Goal: Transaction & Acquisition: Book appointment/travel/reservation

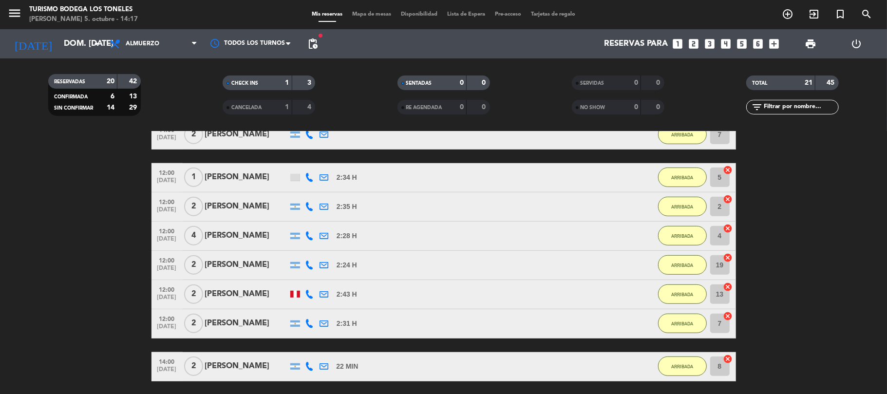
scroll to position [628, 0]
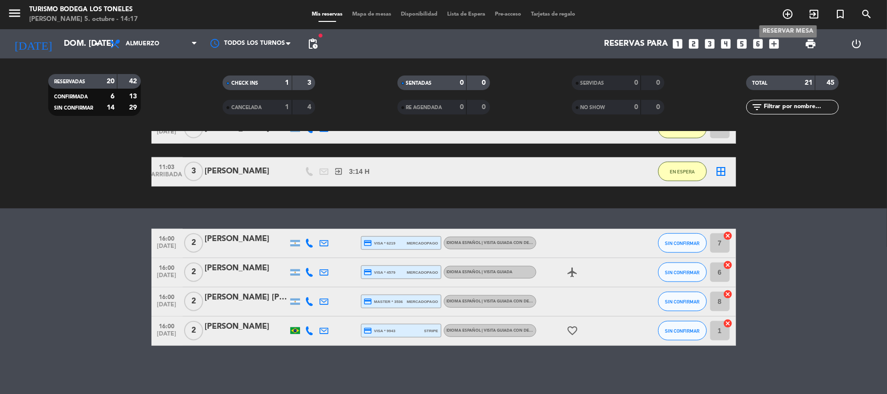
click at [784, 19] on icon "add_circle_outline" at bounding box center [788, 14] width 12 height 12
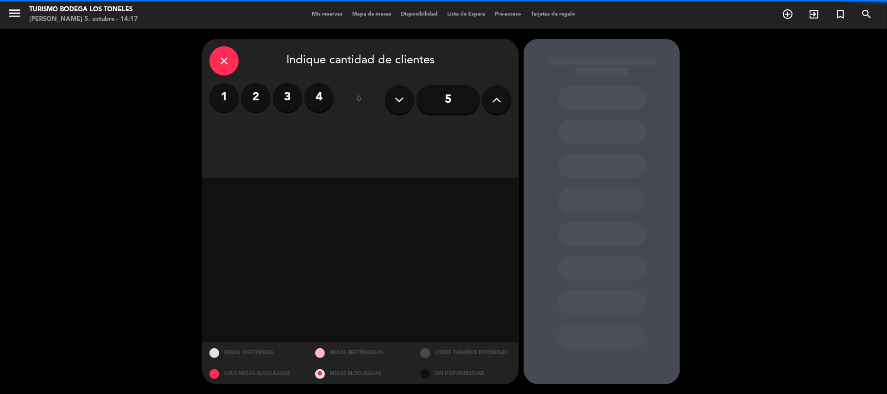
click at [254, 105] on label "2" at bounding box center [255, 97] width 29 height 29
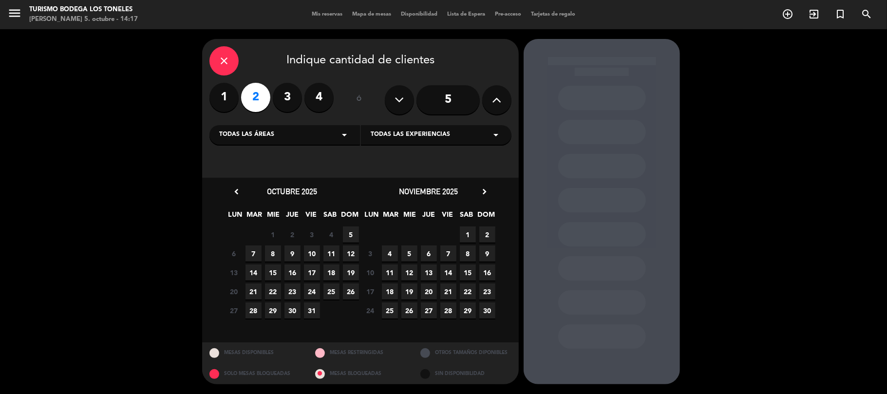
click at [279, 141] on div "Todas las áreas arrow_drop_down" at bounding box center [285, 134] width 151 height 19
click at [251, 185] on div "Turismo Bodega Los Toneles" at bounding box center [284, 188] width 131 height 10
click at [351, 231] on span "5" at bounding box center [351, 235] width 16 height 16
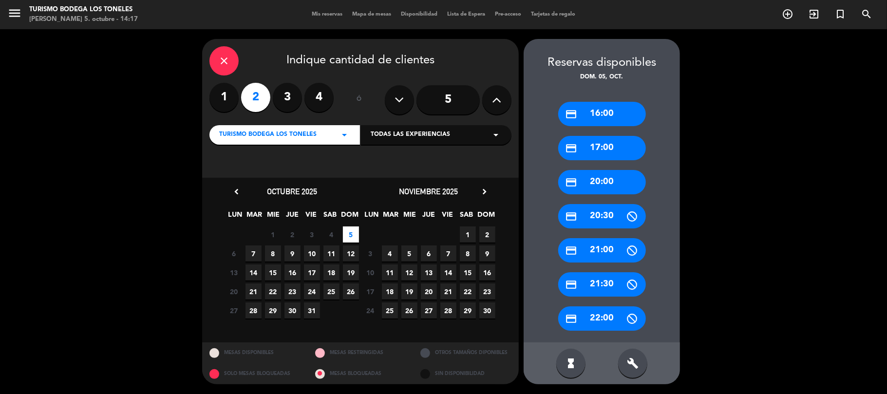
click at [616, 110] on div "credit_card 16:00" at bounding box center [603, 114] width 88 height 24
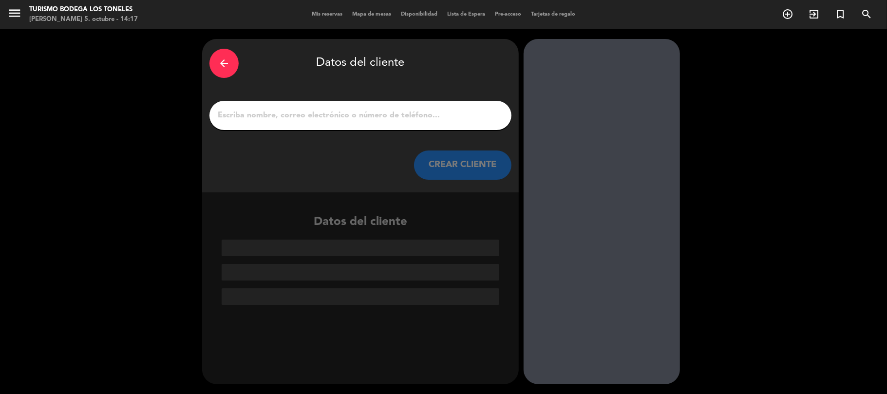
click at [358, 106] on div at bounding box center [361, 115] width 302 height 29
click at [338, 114] on input "1" at bounding box center [361, 116] width 288 height 14
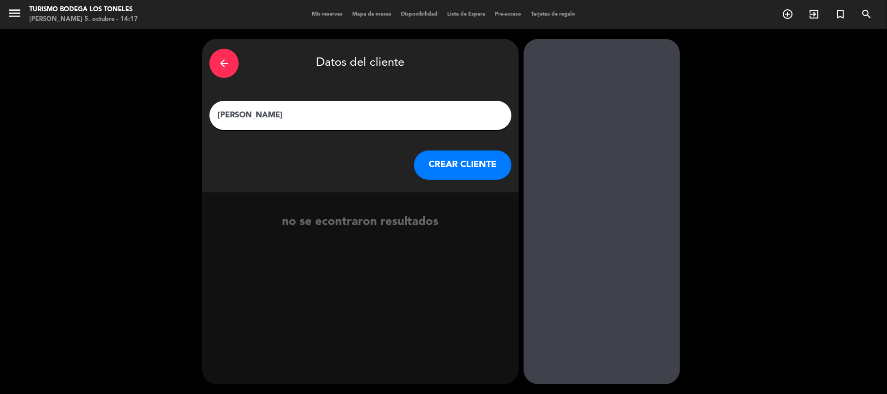
type input "[PERSON_NAME]"
click at [445, 160] on button "CREAR CLIENTE" at bounding box center [462, 165] width 97 height 29
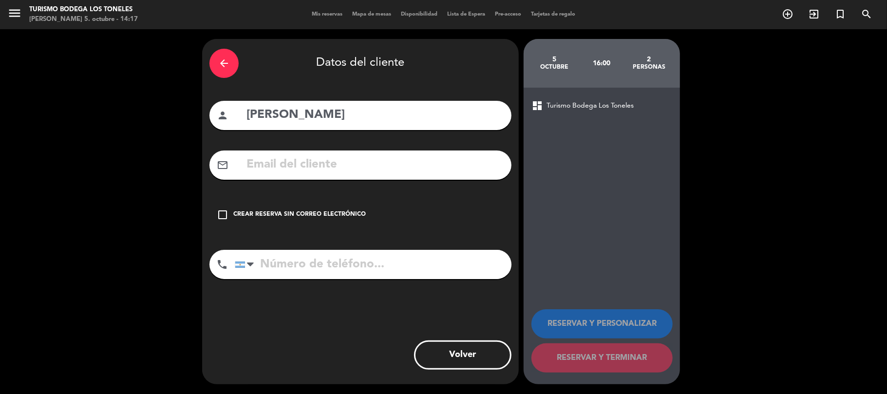
click at [275, 265] on input "tel" at bounding box center [373, 264] width 277 height 29
type input "3794352287"
click at [236, 212] on div "Crear reserva sin correo electrónico" at bounding box center [299, 215] width 133 height 10
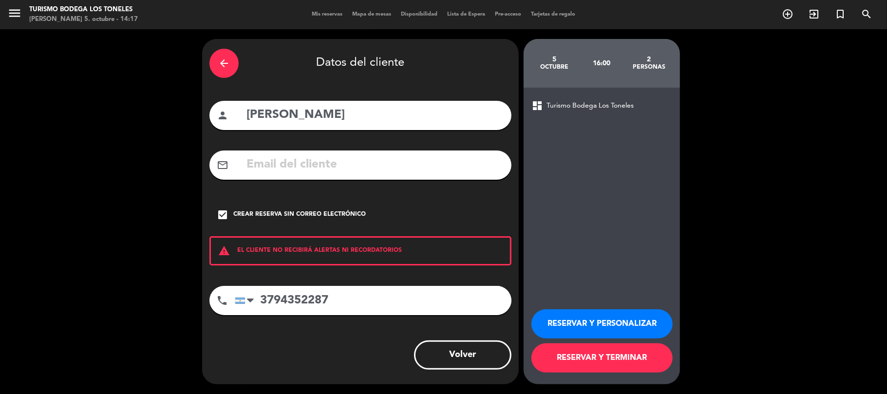
click at [579, 350] on button "RESERVAR Y TERMINAR" at bounding box center [602, 358] width 141 height 29
